Goal: Navigation & Orientation: Find specific page/section

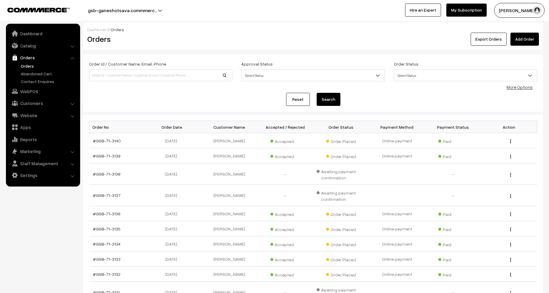
click at [27, 66] on link "Orders" at bounding box center [48, 66] width 59 height 6
click at [32, 73] on link "Abandoned Cart" at bounding box center [48, 74] width 59 height 6
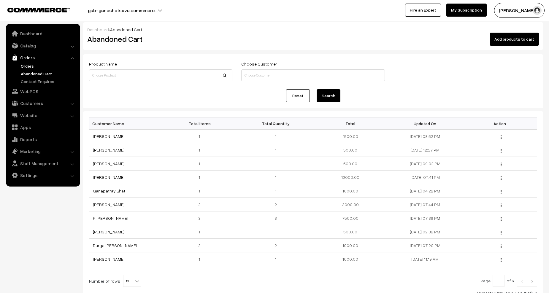
click at [26, 66] on link "Orders" at bounding box center [48, 66] width 59 height 6
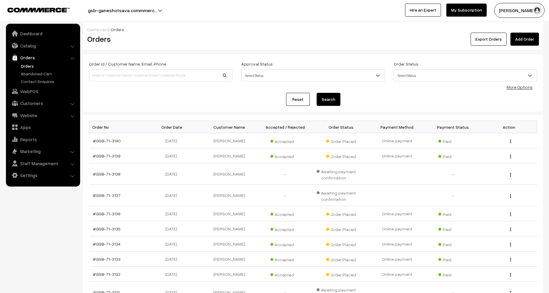
click at [28, 64] on link "Orders" at bounding box center [48, 66] width 59 height 6
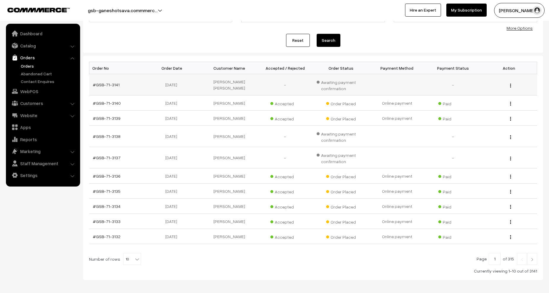
scroll to position [59, 0]
click at [531, 259] on img at bounding box center [531, 260] width 5 height 4
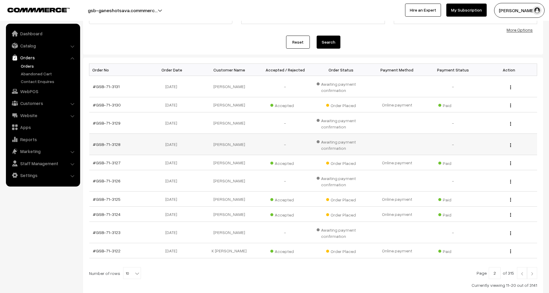
scroll to position [59, 0]
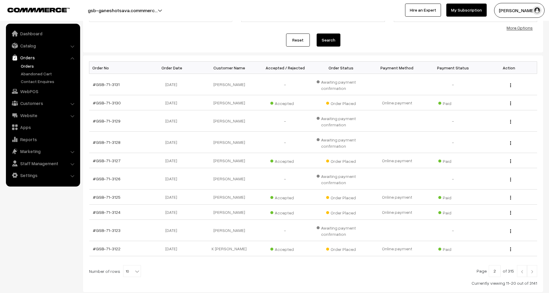
click at [523, 273] on img at bounding box center [521, 272] width 5 height 4
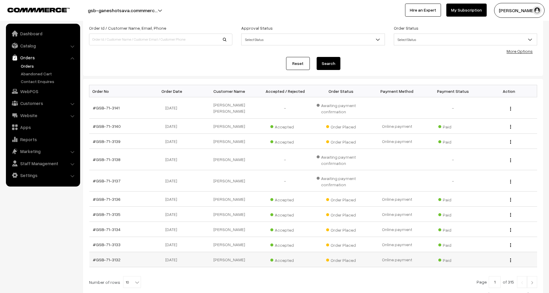
scroll to position [85, 0]
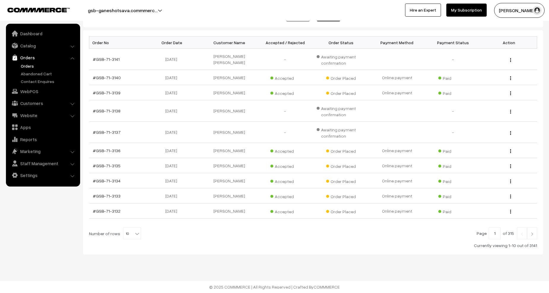
click at [24, 66] on link "Orders" at bounding box center [48, 66] width 59 height 6
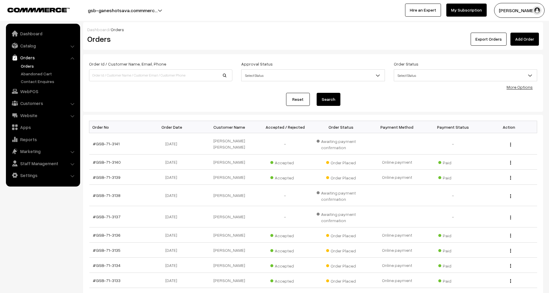
click at [29, 65] on link "Orders" at bounding box center [48, 66] width 59 height 6
click at [28, 66] on link "Orders" at bounding box center [48, 66] width 59 height 6
click at [29, 66] on link "Orders" at bounding box center [48, 66] width 59 height 6
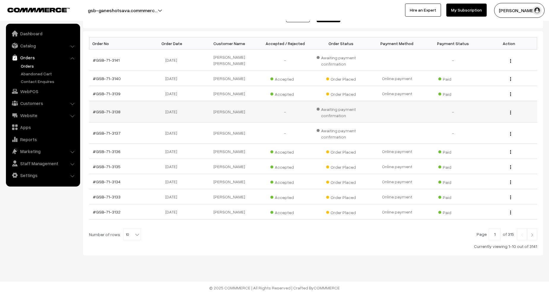
scroll to position [85, 0]
click at [532, 233] on img at bounding box center [531, 234] width 5 height 4
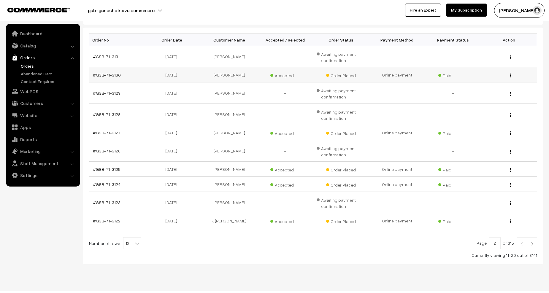
scroll to position [89, 0]
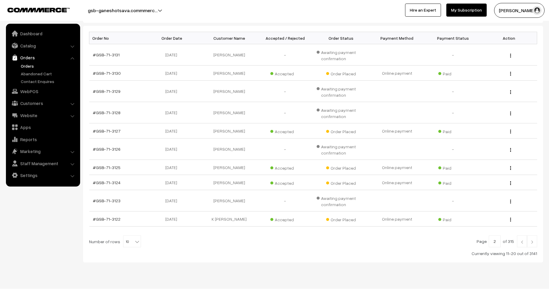
click at [533, 242] on img at bounding box center [531, 242] width 5 height 4
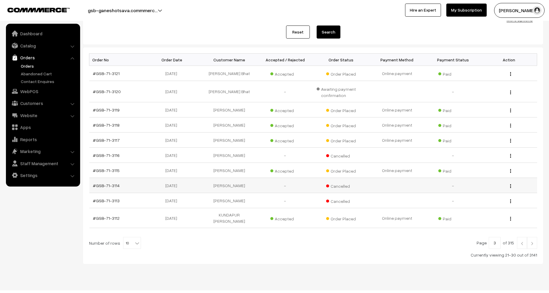
scroll to position [72, 0]
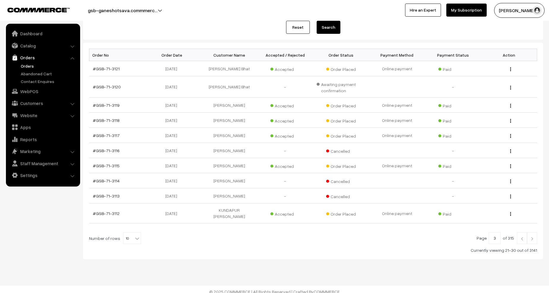
click at [519, 234] on link at bounding box center [522, 238] width 10 height 12
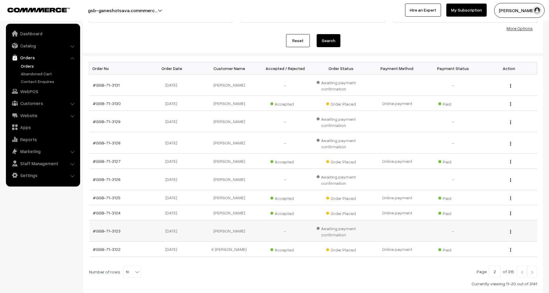
scroll to position [89, 0]
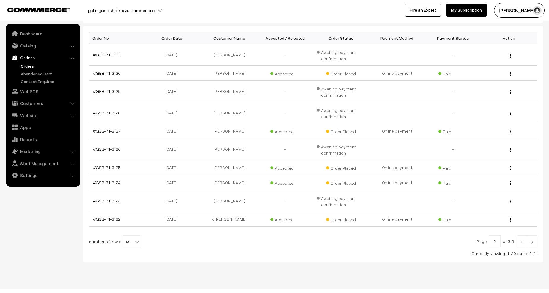
click at [520, 240] on link at bounding box center [522, 242] width 10 height 12
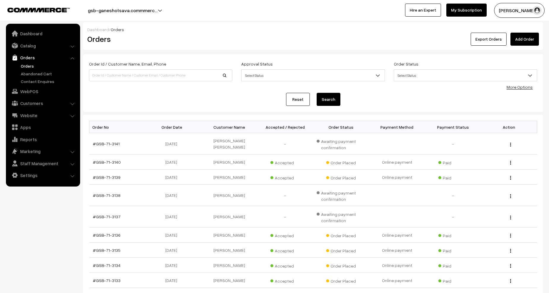
click at [22, 65] on link "Orders" at bounding box center [48, 66] width 59 height 6
click at [28, 66] on link "Orders" at bounding box center [48, 66] width 59 height 6
click at [31, 74] on link "Abandoned Cart" at bounding box center [48, 74] width 59 height 6
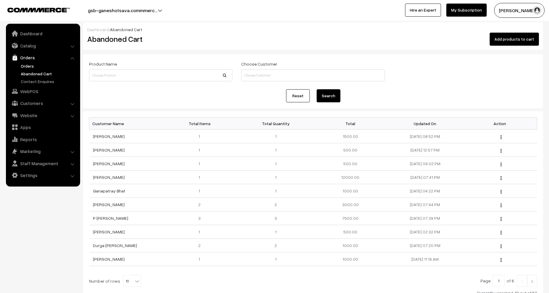
click at [28, 66] on link "Orders" at bounding box center [48, 66] width 59 height 6
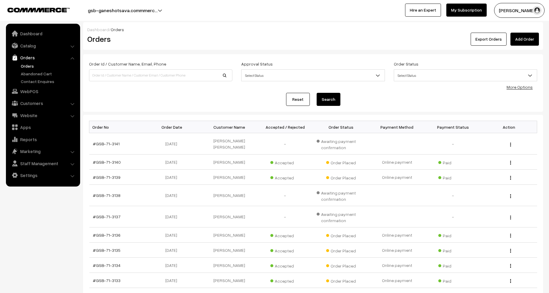
click at [26, 66] on link "Orders" at bounding box center [48, 66] width 59 height 6
click at [28, 65] on link "Orders" at bounding box center [48, 66] width 59 height 6
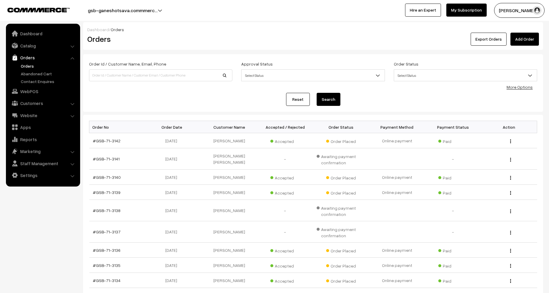
click at [25, 66] on link "Orders" at bounding box center [48, 66] width 59 height 6
click at [25, 63] on link "Orders" at bounding box center [48, 66] width 59 height 6
click at [29, 67] on link "Orders" at bounding box center [48, 66] width 59 height 6
